Goal: Information Seeking & Learning: Learn about a topic

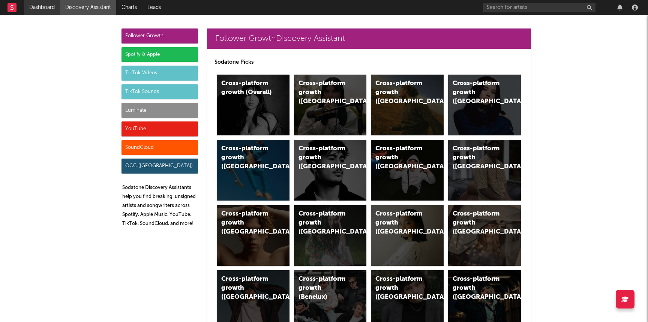
click at [36, 10] on link "Dashboard" at bounding box center [42, 7] width 36 height 15
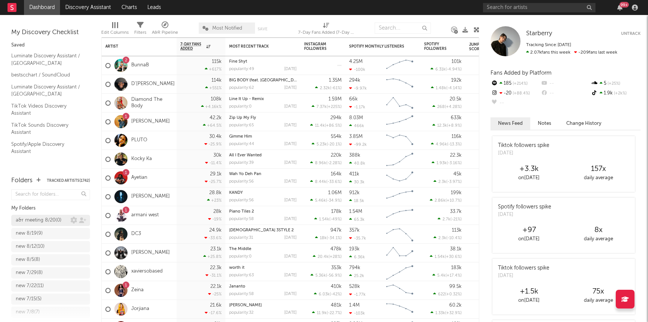
click at [18, 226] on link "a&r meeting 8/20 ( 0 )" at bounding box center [50, 220] width 79 height 11
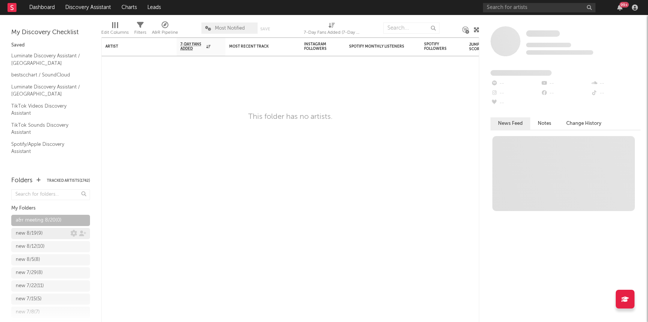
click at [20, 232] on div "new 8/19 ( 9 )" at bounding box center [29, 233] width 27 height 9
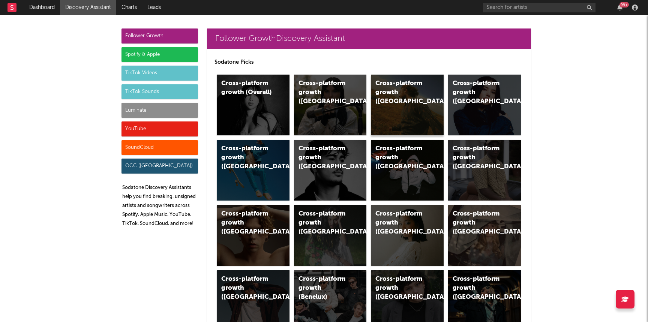
click at [409, 120] on div "Cross-platform growth ([GEOGRAPHIC_DATA])" at bounding box center [407, 105] width 73 height 61
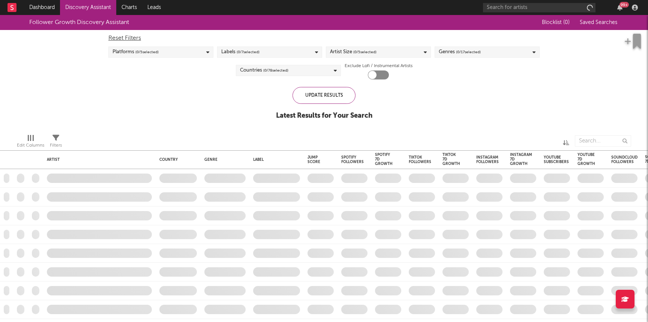
checkbox input "true"
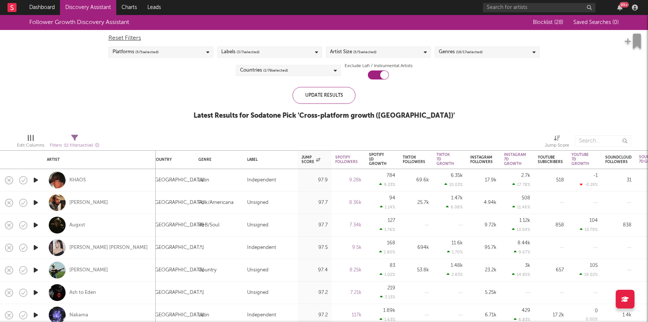
click at [103, 10] on link "Discovery Assistant" at bounding box center [88, 7] width 56 height 15
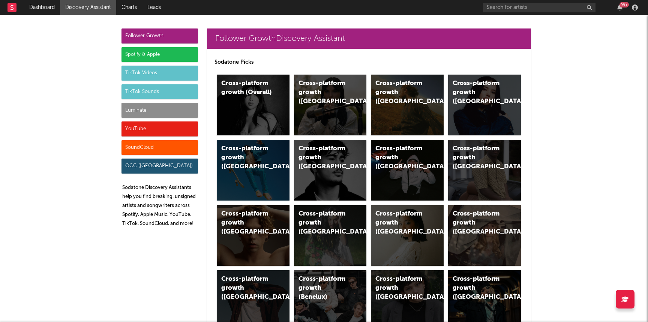
click at [144, 109] on div "Luminate" at bounding box center [159, 110] width 76 height 15
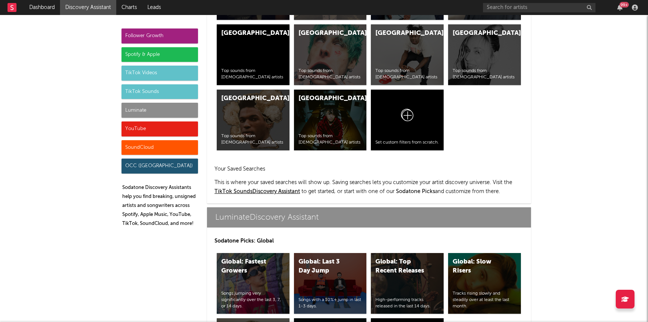
scroll to position [3327, 0]
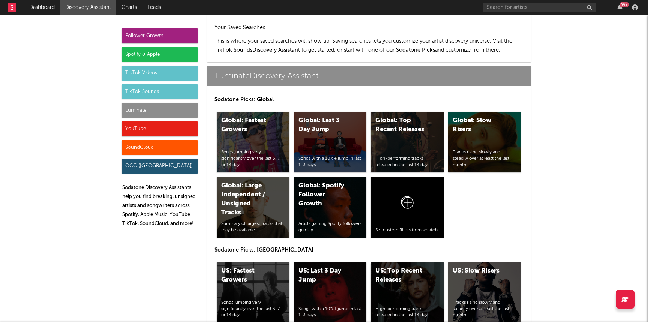
click at [416, 266] on div "US: Top Recent Releases" at bounding box center [400, 275] width 51 height 18
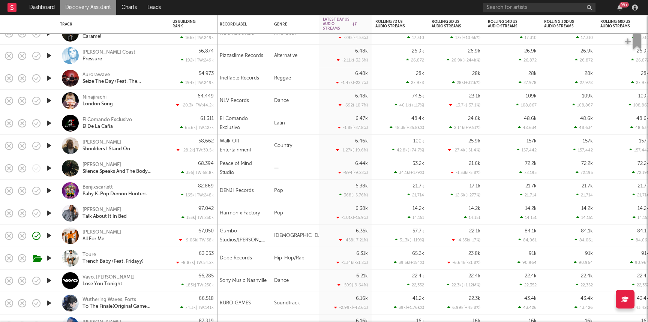
click at [164, 258] on div "Toure Trench Baby (Feat. Fridayy)" at bounding box center [112, 258] width 105 height 22
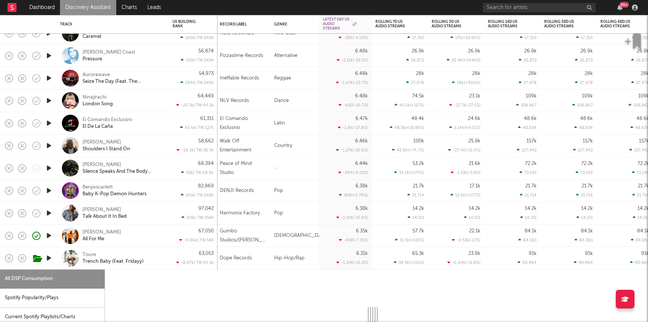
select select "1w"
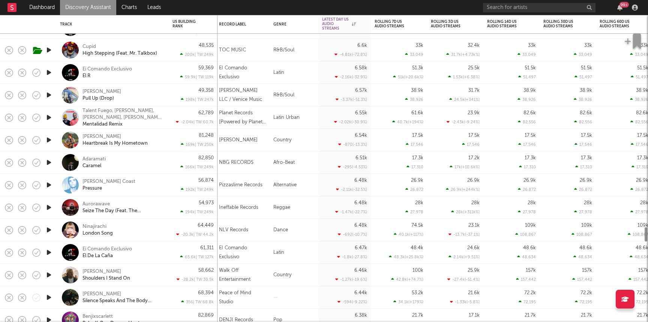
select select "1w"
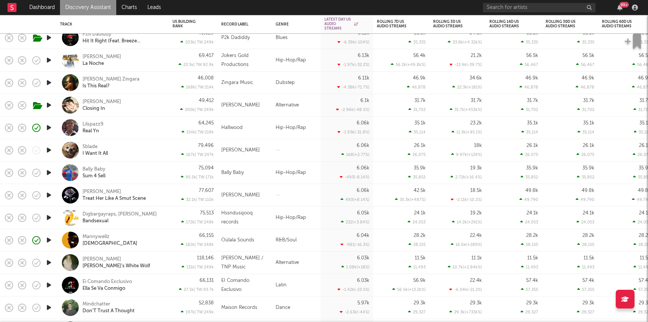
click at [287, 146] on div at bounding box center [296, 150] width 49 height 22
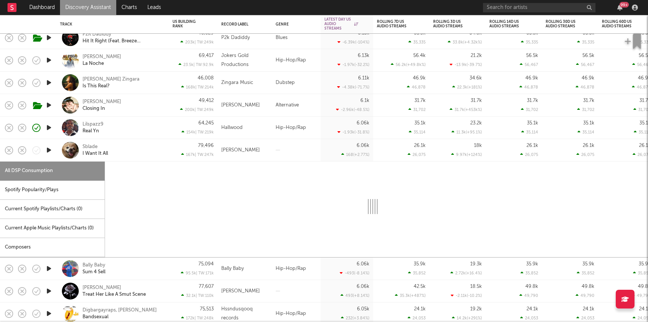
select select "1w"
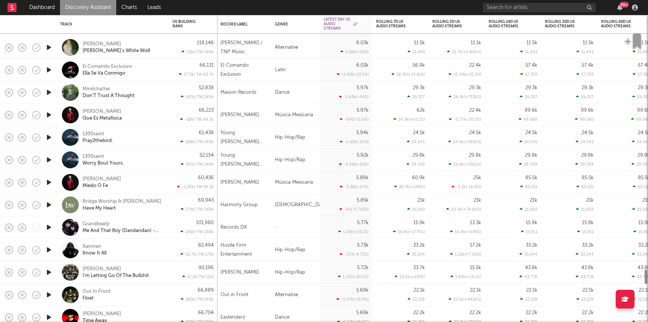
click at [145, 136] on div "1300saint Pray2thelord." at bounding box center [122, 137] width 81 height 13
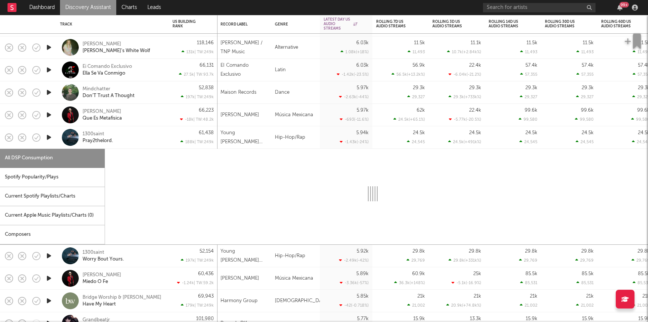
select select "1w"
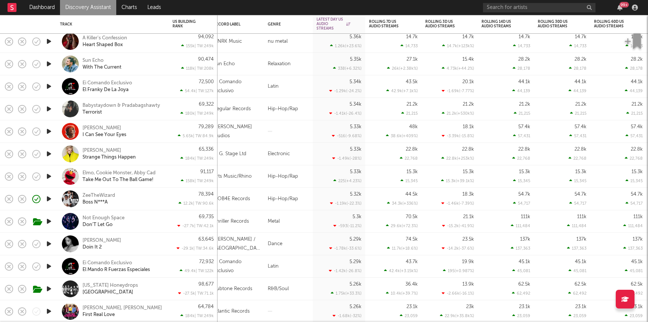
click at [181, 197] on div "78,394 12.2k | TW: 90.6k" at bounding box center [192, 199] width 41 height 22
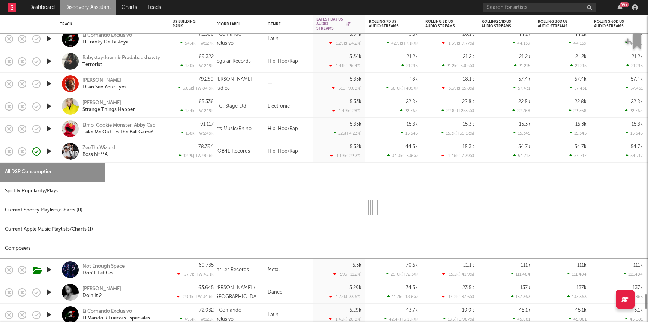
select select "1w"
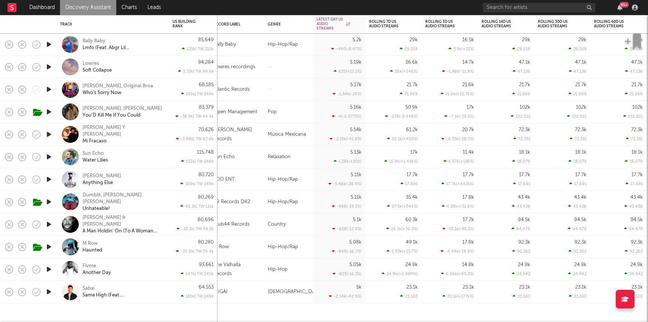
select select "1w"
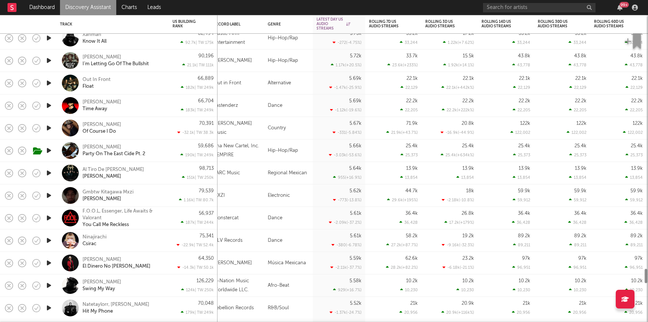
select select "1w"
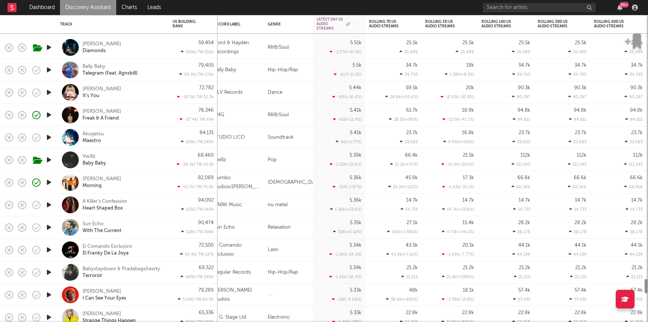
select select "1w"
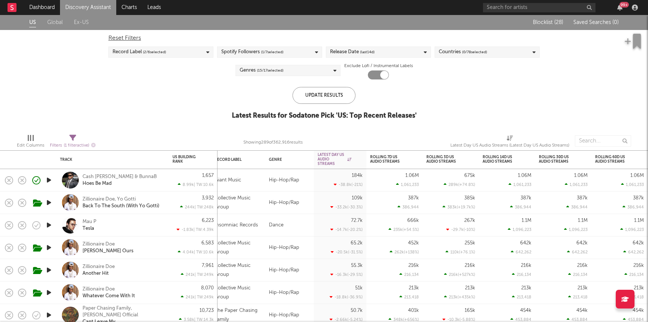
click at [94, 6] on link "Discovery Assistant" at bounding box center [88, 7] width 56 height 15
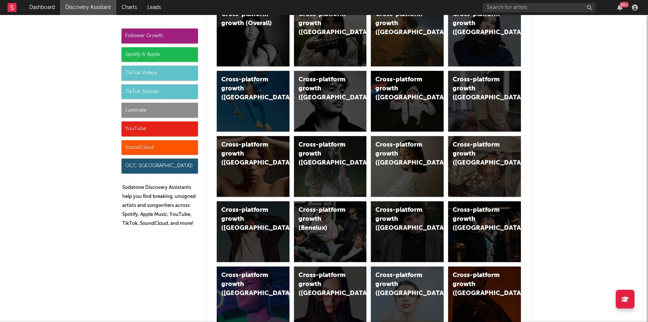
scroll to position [70, 0]
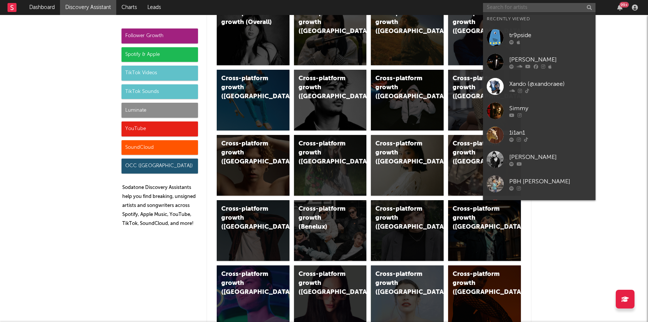
click at [496, 5] on input "text" at bounding box center [539, 7] width 112 height 9
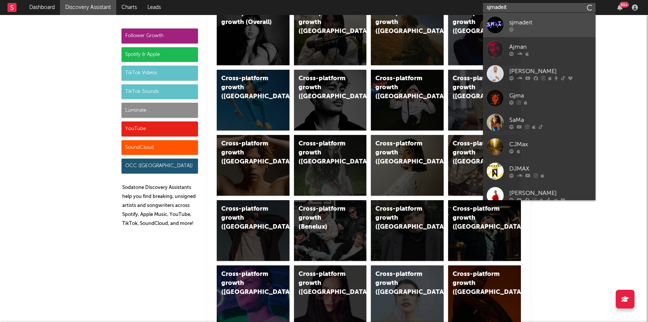
type input "sjmadeit"
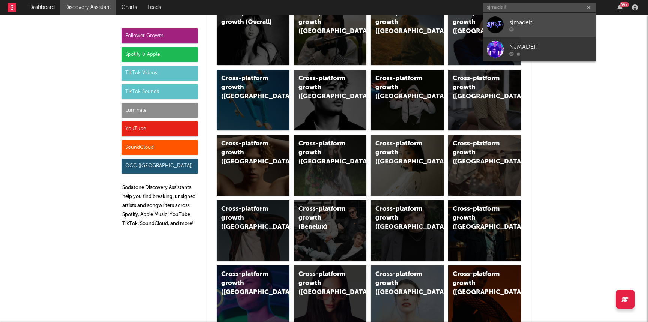
click at [518, 19] on div "sjmadeit" at bounding box center [550, 22] width 82 height 9
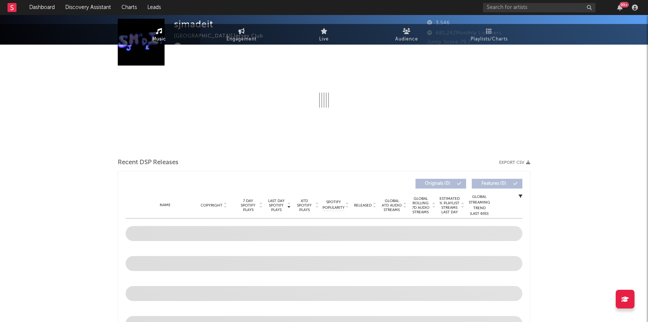
select select "1w"
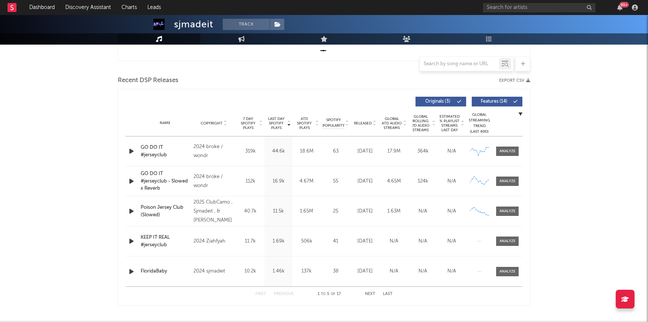
scroll to position [237, 0]
click at [504, 151] on div at bounding box center [507, 152] width 16 height 6
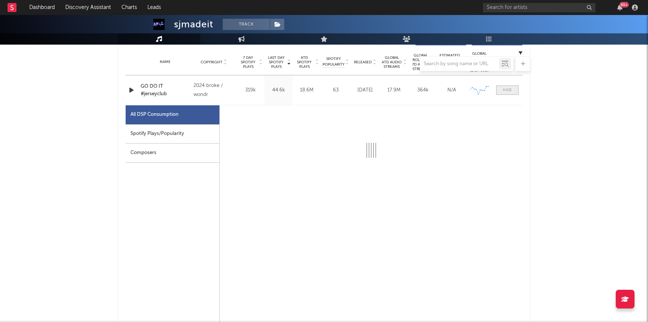
scroll to position [302, 0]
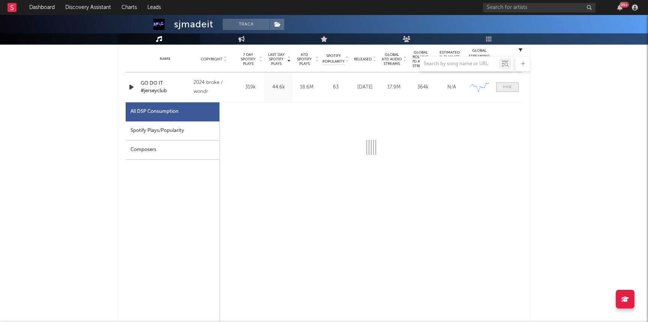
select select "6m"
